Goal: Task Accomplishment & Management: Use online tool/utility

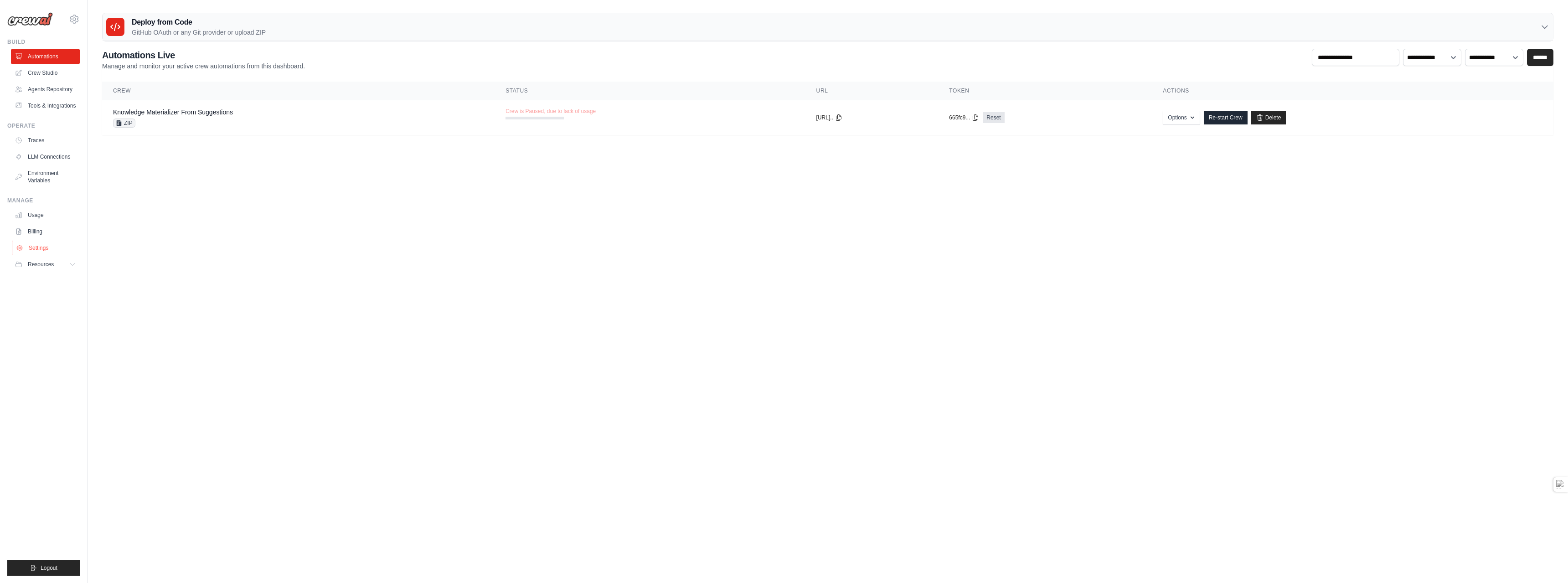
click at [38, 255] on link "Settings" at bounding box center [46, 248] width 69 height 15
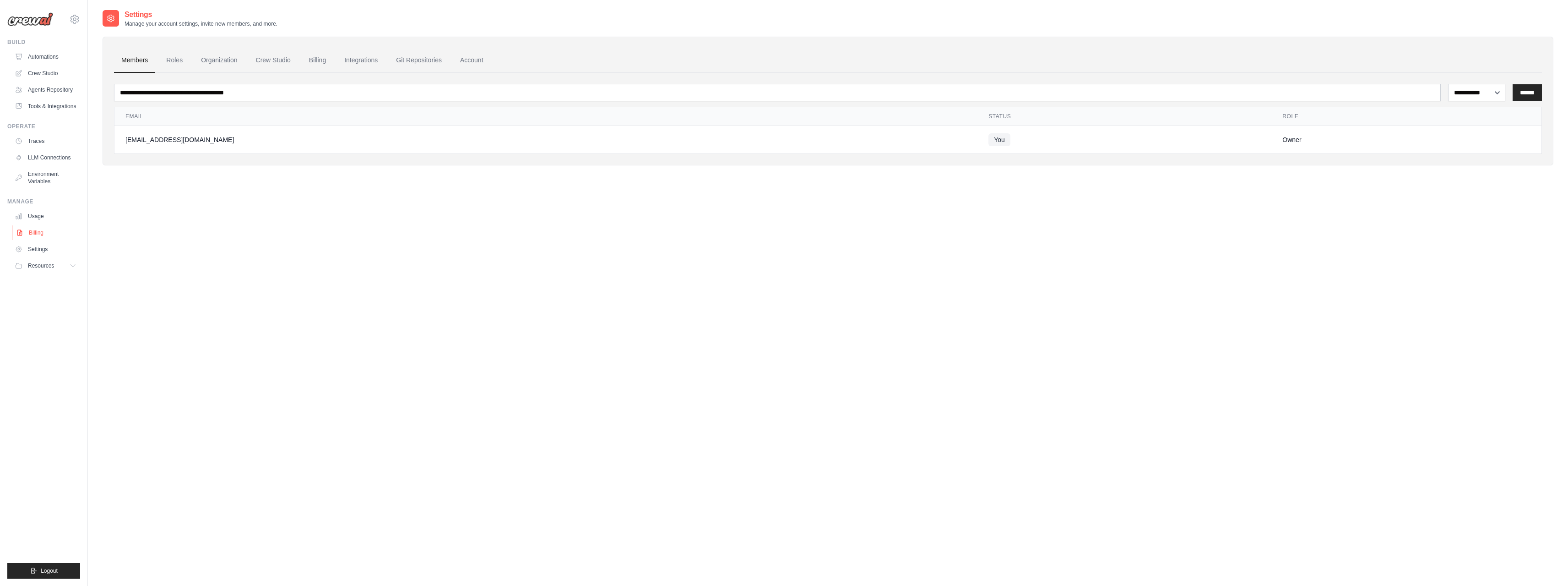
click at [32, 236] on link "Billing" at bounding box center [46, 232] width 69 height 15
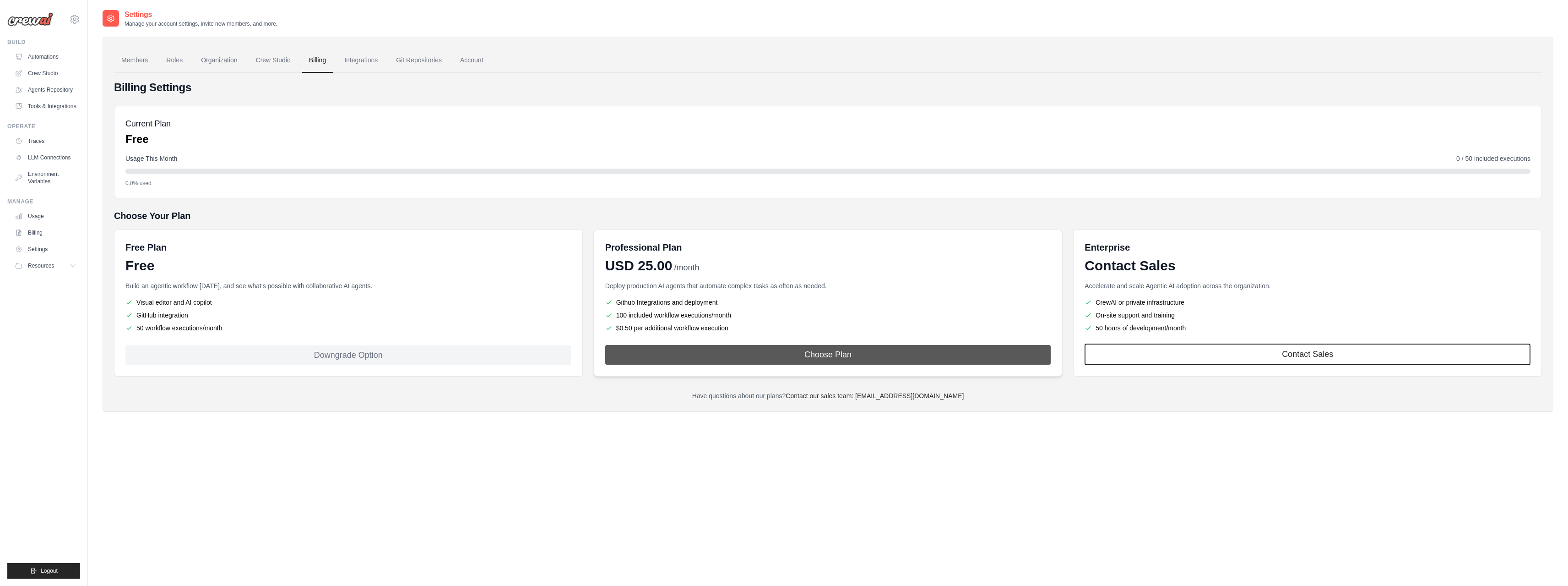
click at [791, 352] on button "Choose Plan" at bounding box center [828, 355] width 446 height 20
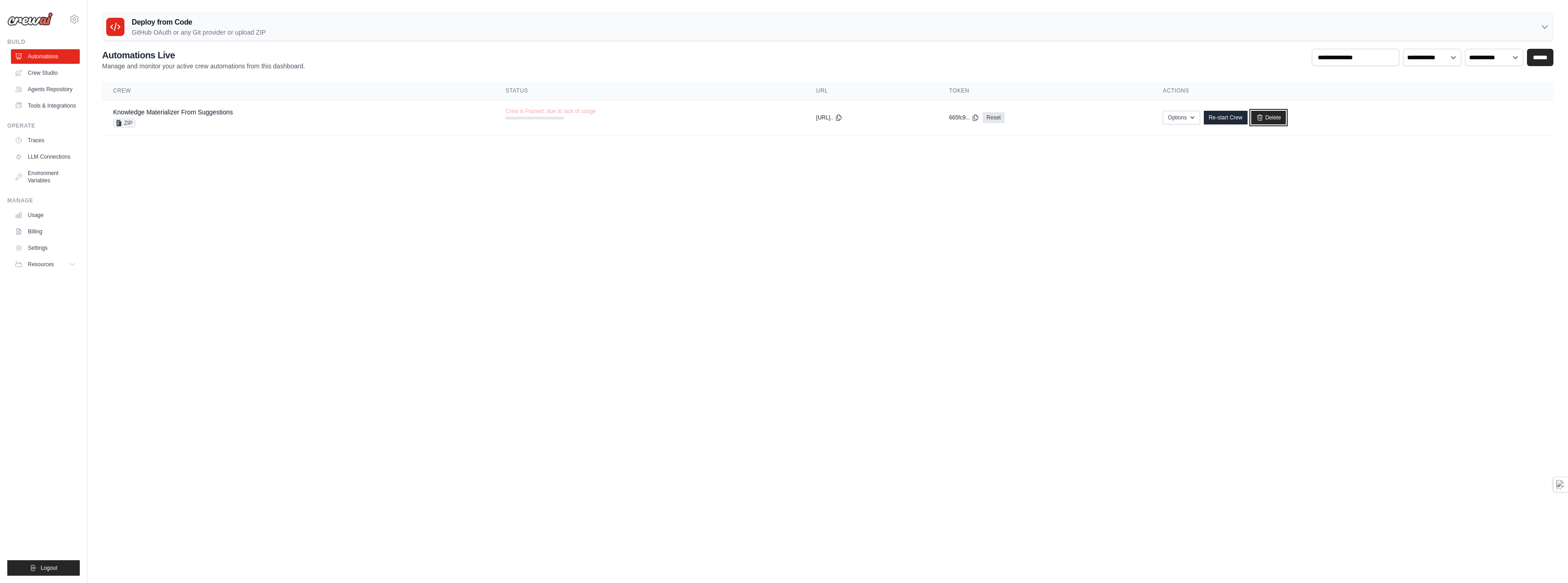
drag, startPoint x: 1297, startPoint y: 120, endPoint x: 828, endPoint y: 37, distance: 476.3
click at [1286, 119] on link "Delete" at bounding box center [1269, 117] width 35 height 13
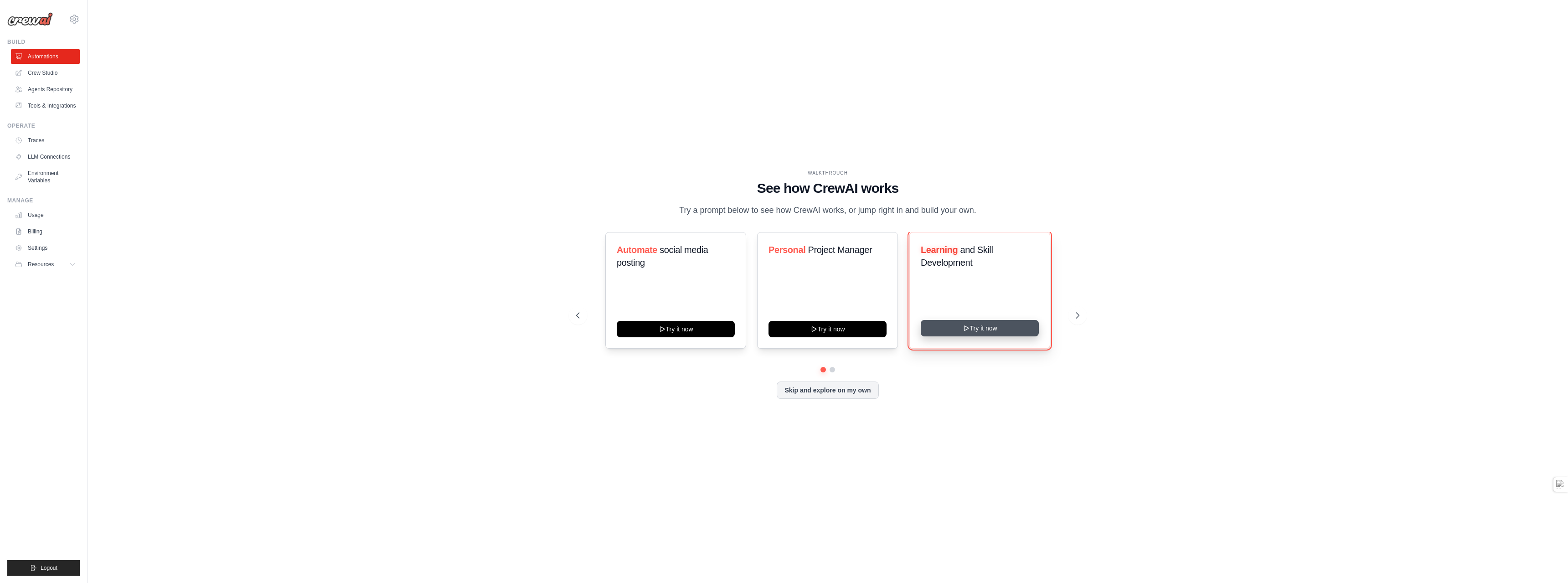
click at [984, 334] on button "Try it now" at bounding box center [980, 328] width 118 height 16
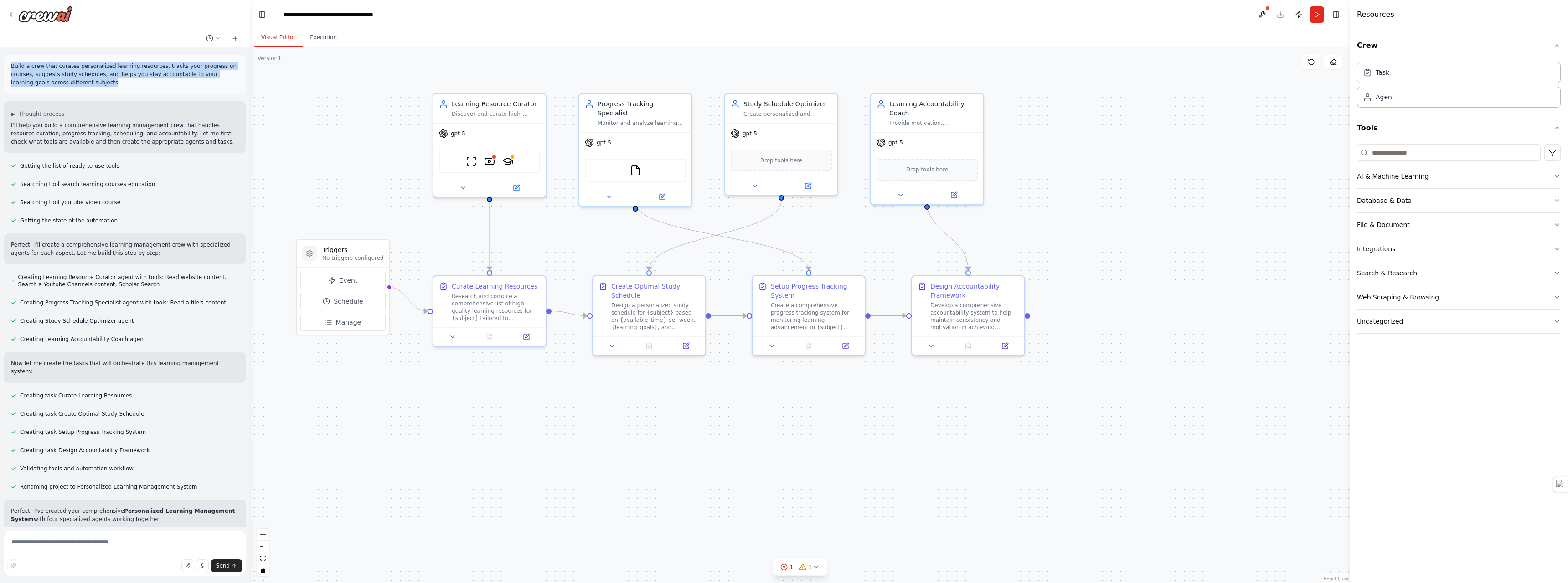
drag, startPoint x: 53, startPoint y: 88, endPoint x: 10, endPoint y: 67, distance: 47.9
click at [10, 67] on div "Build a crew that curates personalized learning resources, tracks your progress…" at bounding box center [125, 74] width 242 height 39
copy p "Build a crew that curates personalized learning resources, tracks your progress…"
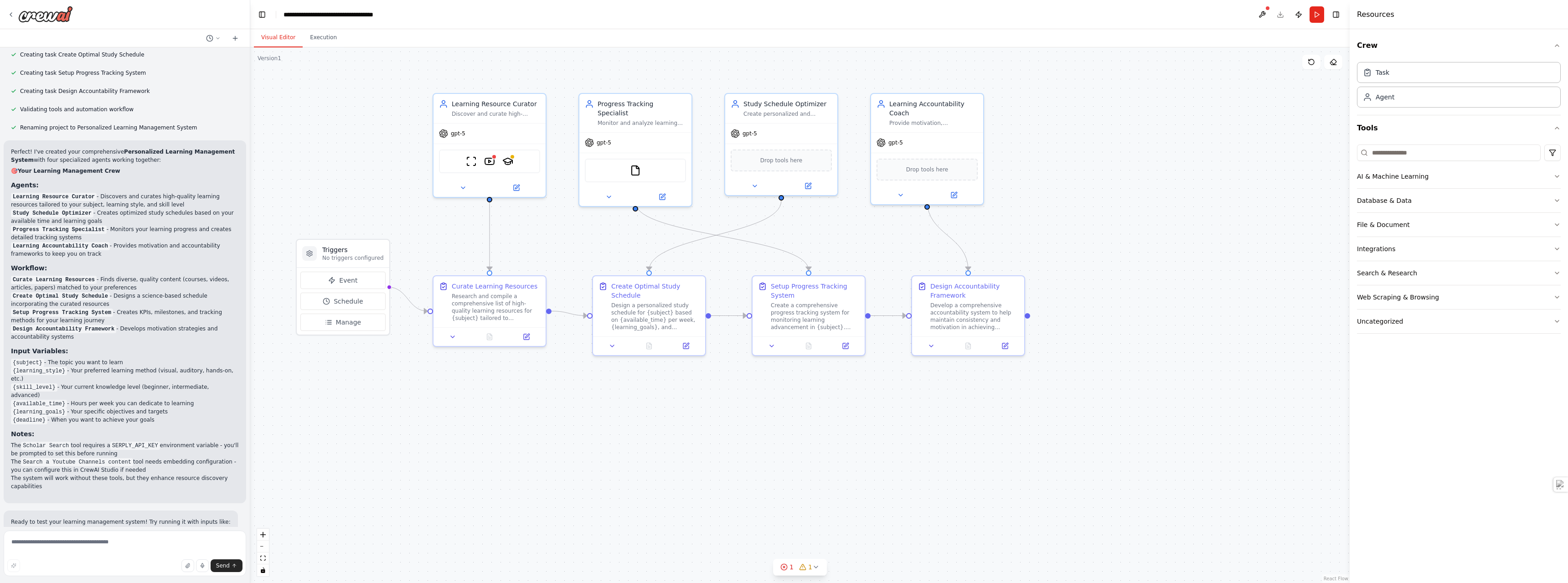
scroll to position [365, 0]
click at [54, 15] on img at bounding box center [46, 14] width 55 height 16
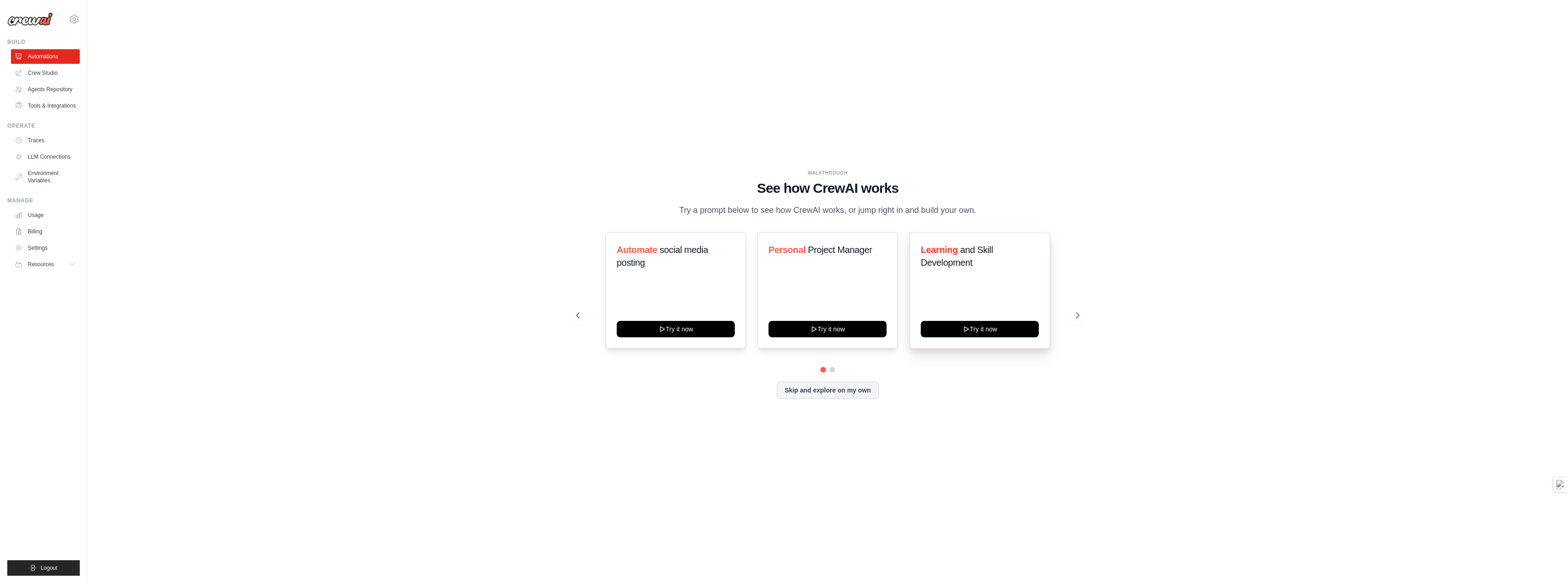
click at [957, 268] on span "and Skill Development" at bounding box center [957, 256] width 72 height 23
click at [973, 334] on button "Try it now" at bounding box center [980, 328] width 118 height 16
click at [48, 70] on link "Crew Studio" at bounding box center [46, 73] width 69 height 15
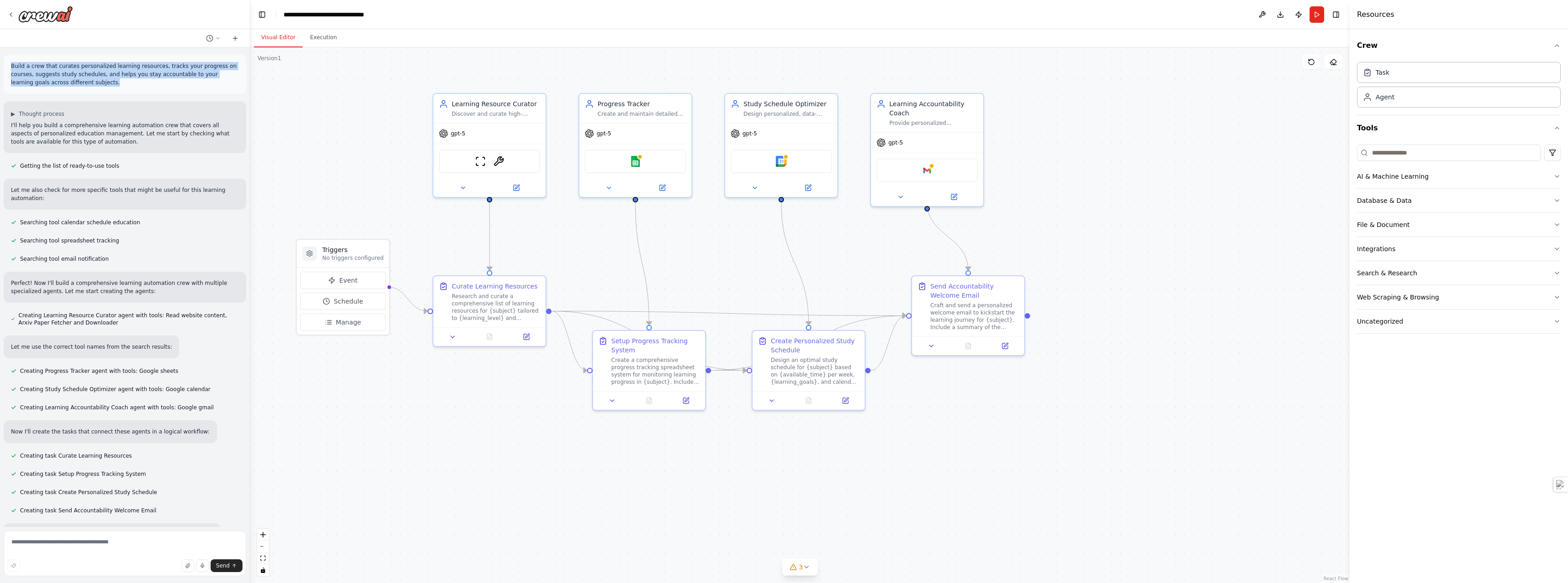
drag, startPoint x: 63, startPoint y: 82, endPoint x: 12, endPoint y: 66, distance: 53.5
click at [12, 66] on p "Build a crew that curates personalized learning resources, tracks your progress…" at bounding box center [125, 74] width 228 height 24
copy p "Build a crew that curates personalized learning resources, tracks your progress…"
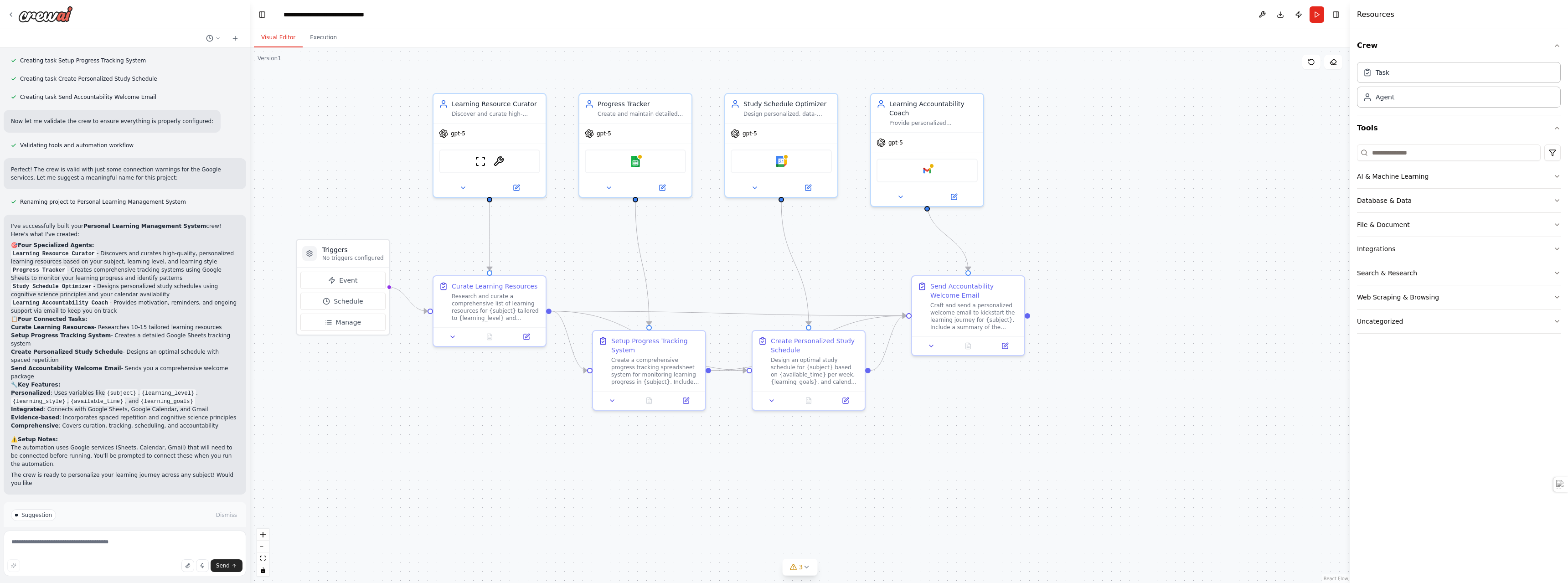
scroll to position [422, 0]
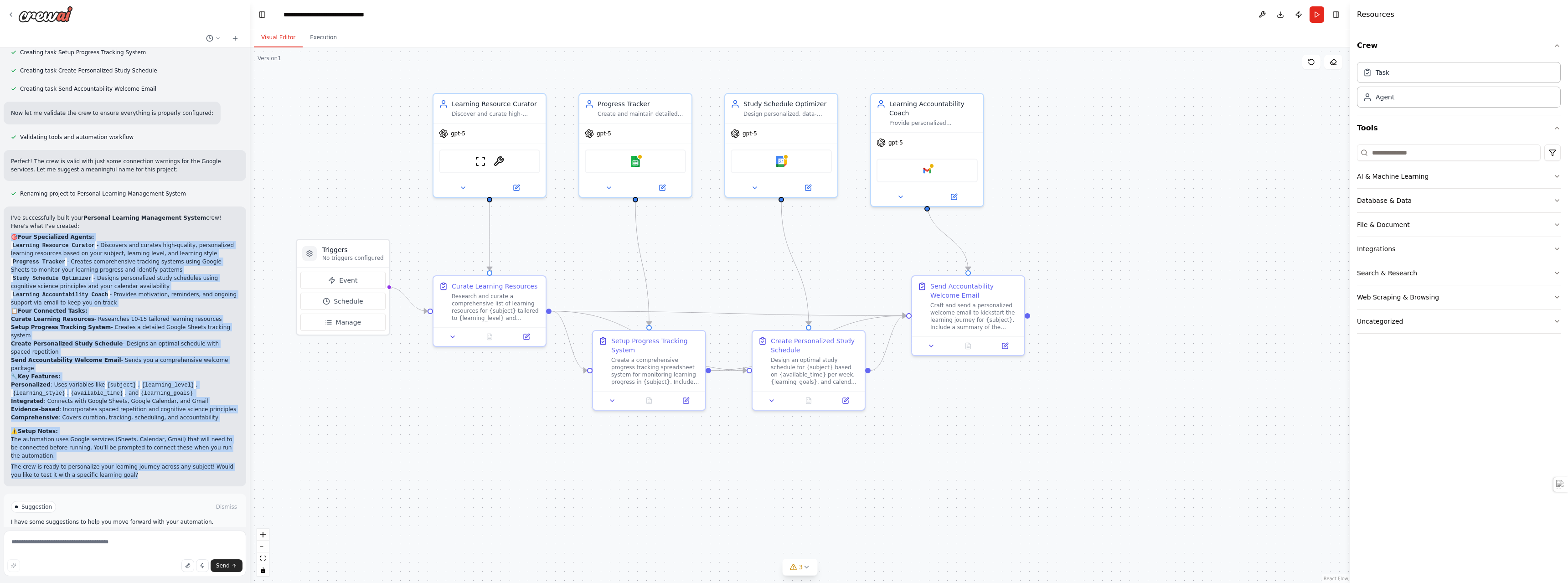
drag, startPoint x: 100, startPoint y: 444, endPoint x: 8, endPoint y: 229, distance: 233.9
click at [8, 229] on div "I've successfully built your Personal Learning Management System crew! Here's w…" at bounding box center [125, 346] width 242 height 280
copy div "🎯 Four Specialized Agents: Learning Resource Curator - Discovers and curates hi…"
click at [1283, 13] on button "Download" at bounding box center [1281, 14] width 15 height 16
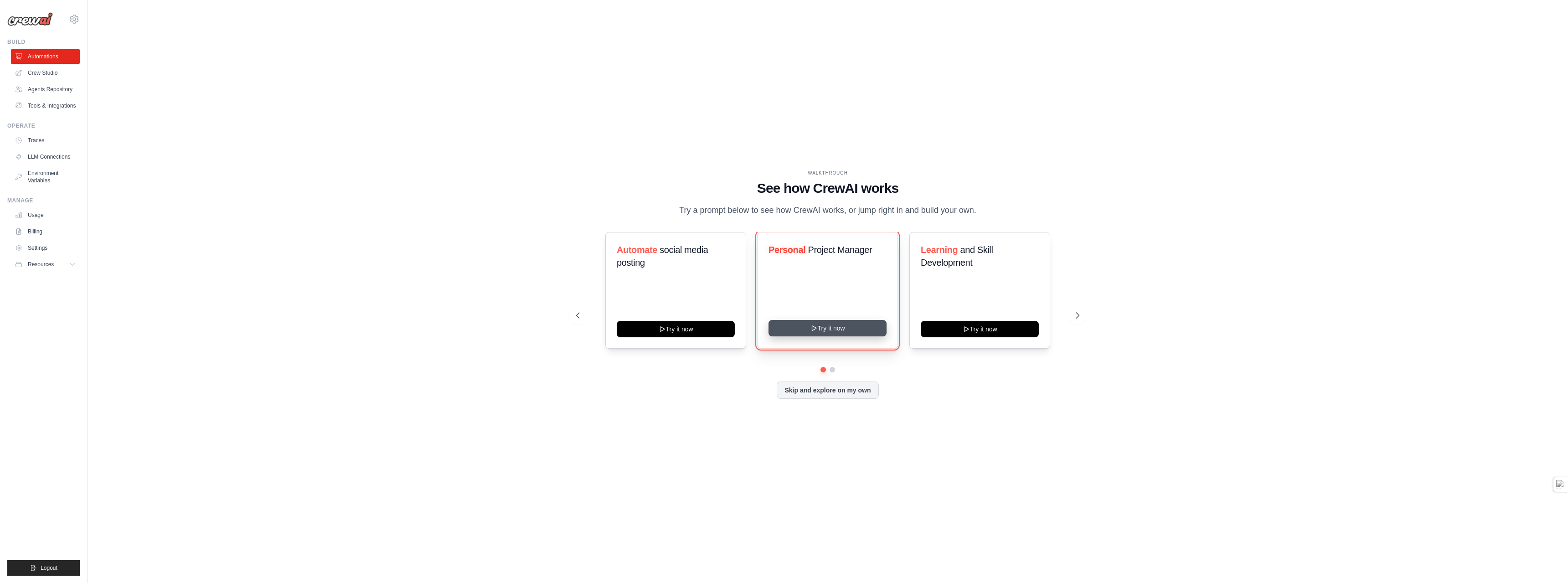
click at [831, 333] on button "Try it now" at bounding box center [828, 328] width 118 height 16
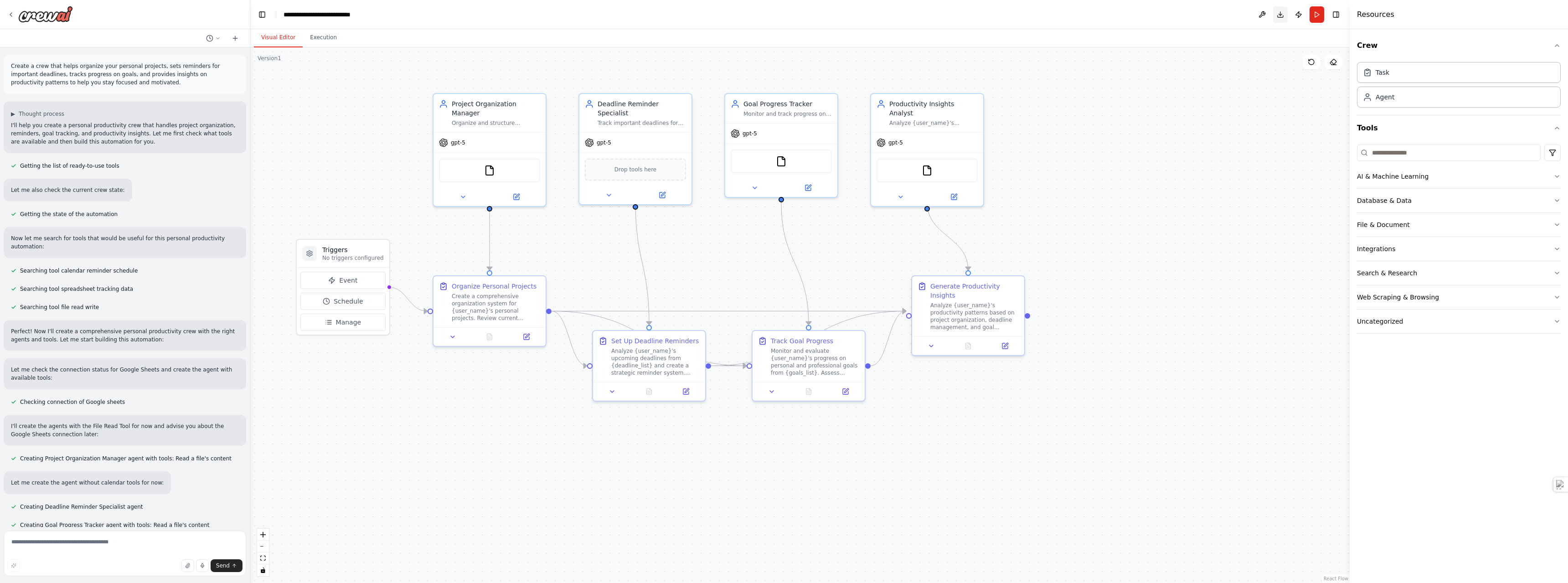
click at [1283, 15] on button "Download" at bounding box center [1281, 14] width 15 height 16
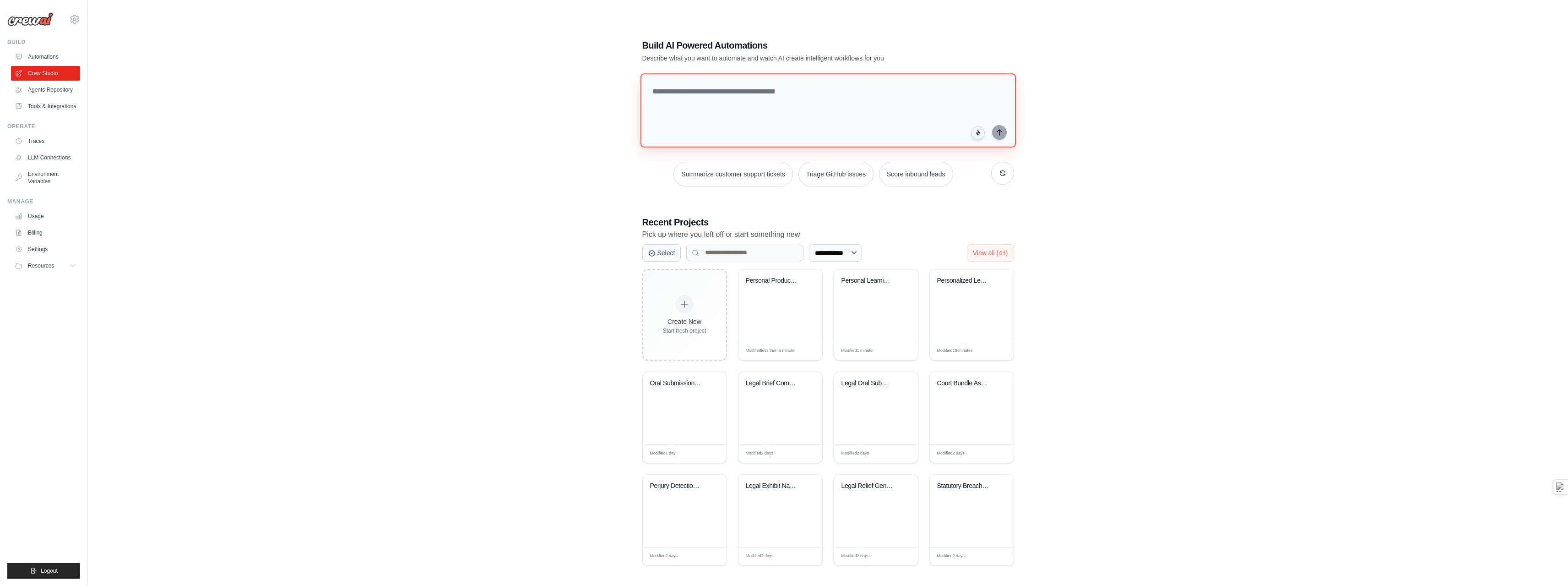
click at [699, 97] on textarea at bounding box center [828, 110] width 375 height 74
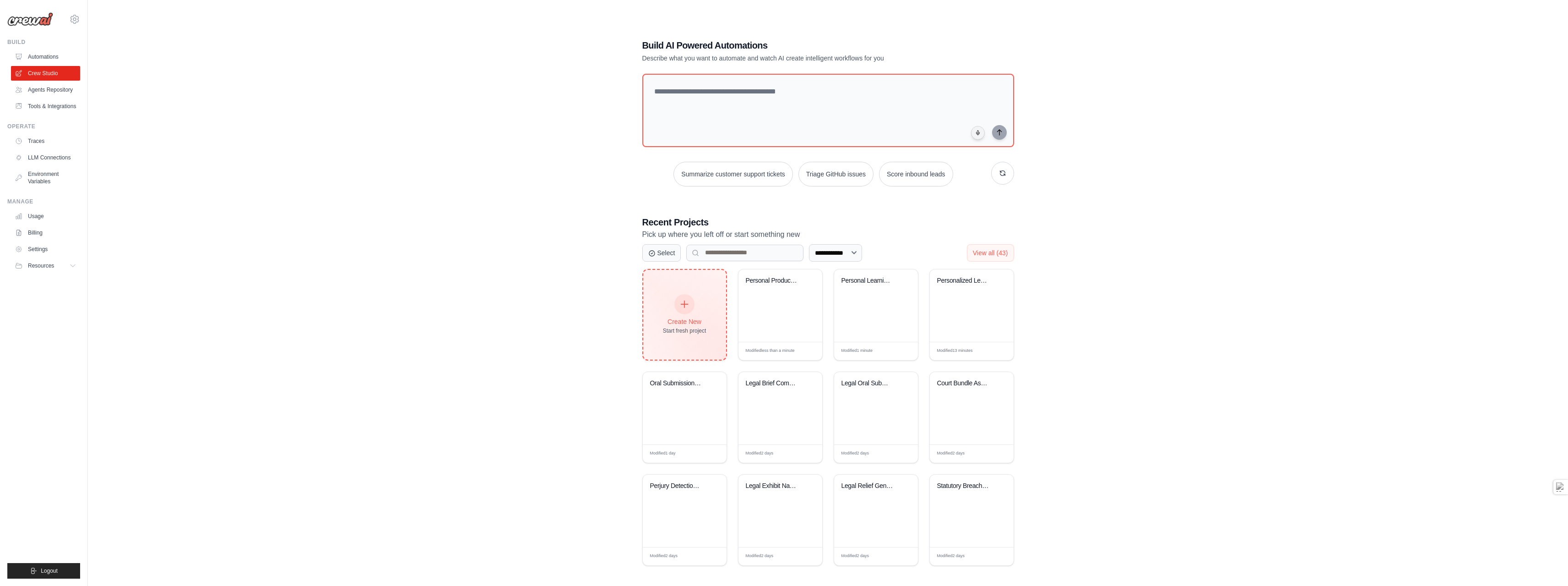
click at [693, 295] on div "Create New Start fresh project" at bounding box center [684, 314] width 43 height 39
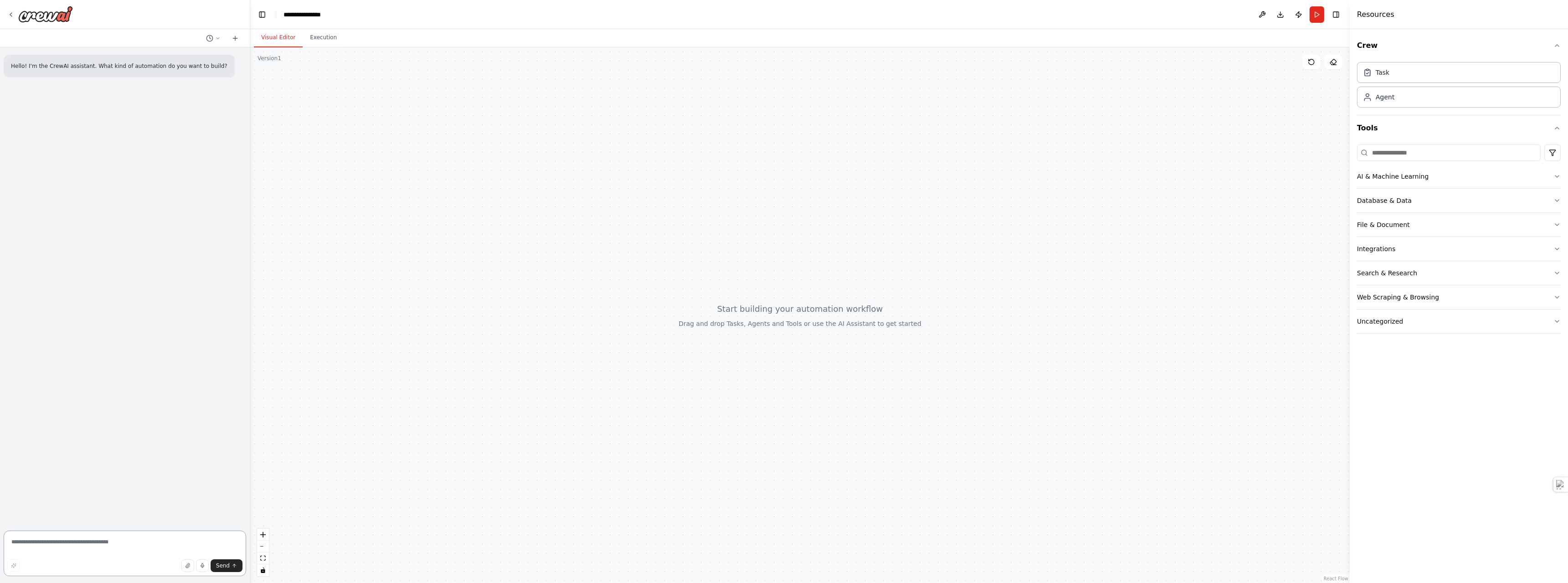
click at [72, 543] on textarea at bounding box center [125, 553] width 242 height 46
paste textarea "**********"
click at [70, 551] on textarea "**********" at bounding box center [125, 551] width 242 height 51
paste textarea "**********"
type textarea "**********"
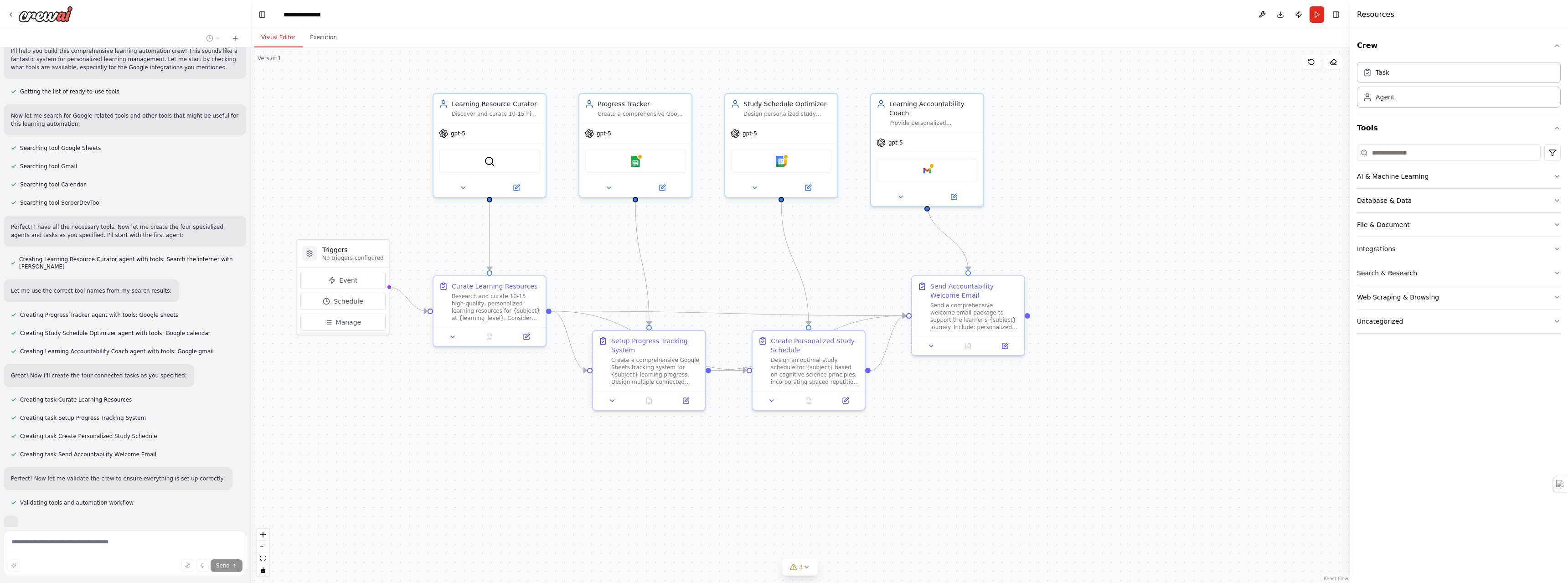
scroll to position [312, 0]
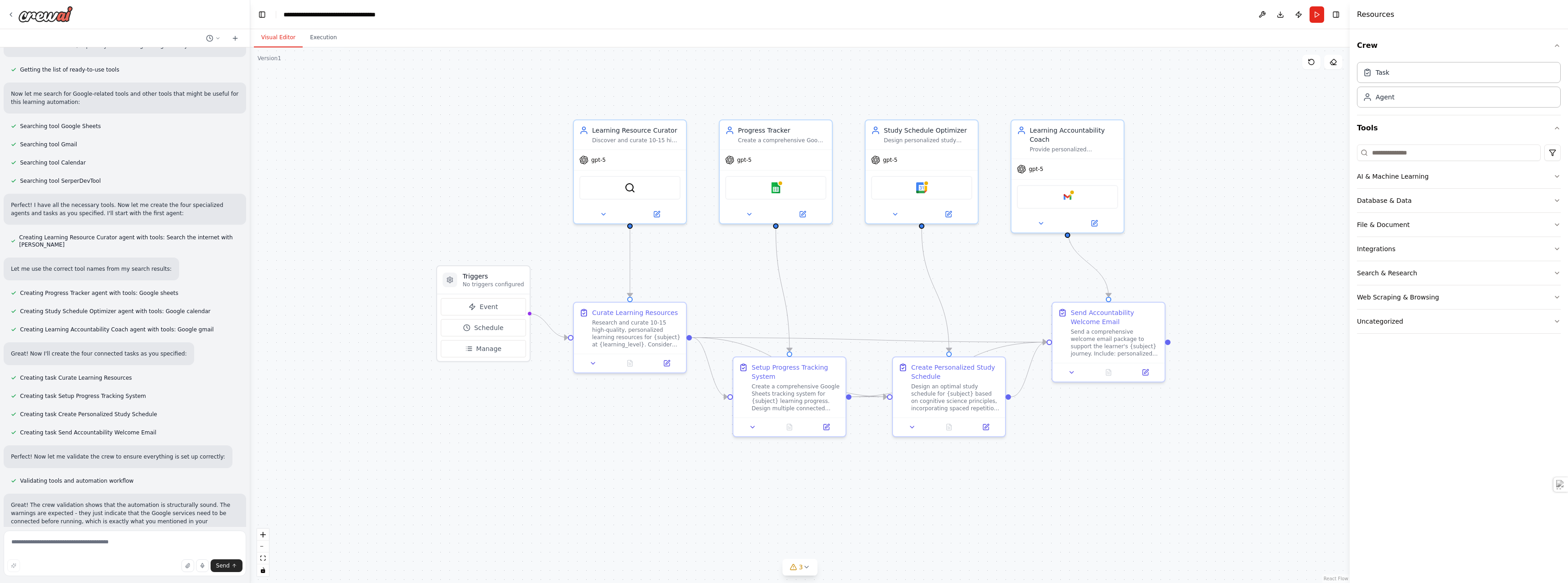
drag, startPoint x: 369, startPoint y: 218, endPoint x: 509, endPoint y: 245, distance: 142.6
click at [509, 245] on div ".deletable-edge-delete-btn { width: 20px; height: 20px; border: 0px solid #ffff…" at bounding box center [800, 315] width 1099 height 536
click at [1283, 14] on button "Download" at bounding box center [1281, 14] width 15 height 16
